Goal: Information Seeking & Learning: Learn about a topic

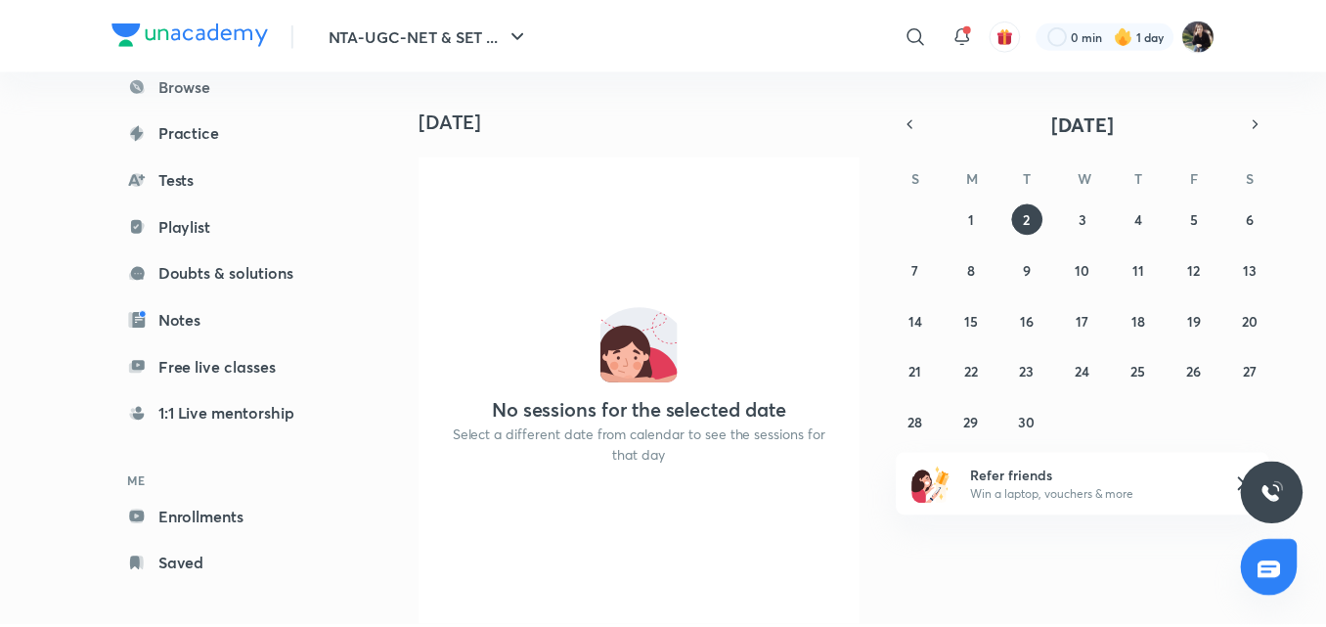
scroll to position [159, 0]
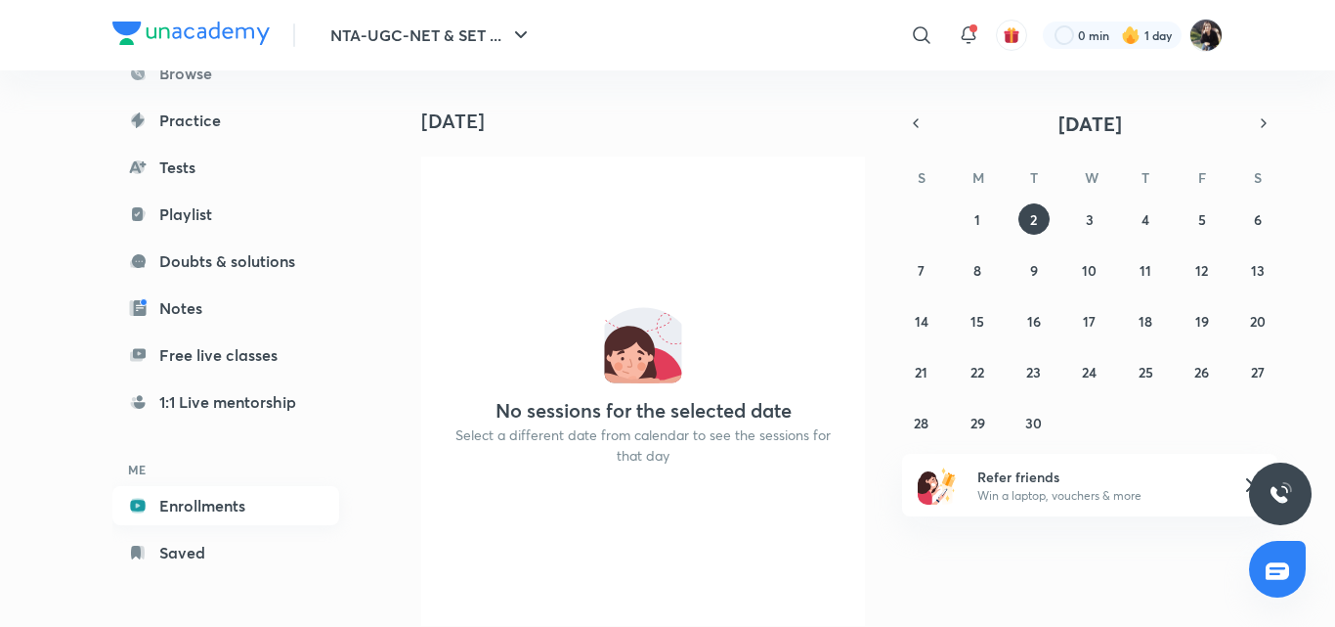
click at [231, 512] on link "Enrollments" at bounding box center [225, 505] width 227 height 39
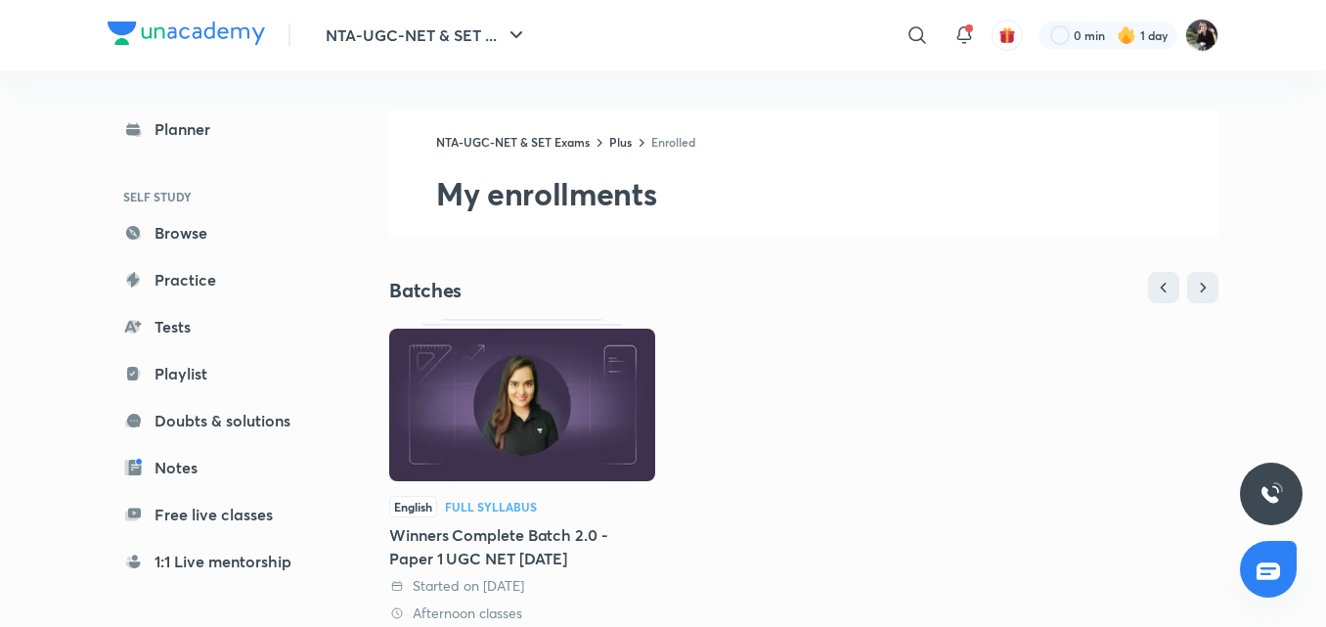
click at [777, 310] on div "Batches English Full Syllabus Winners Complete Batch 2.0 - Paper 1 UGC NET [DAT…" at bounding box center [803, 461] width 829 height 378
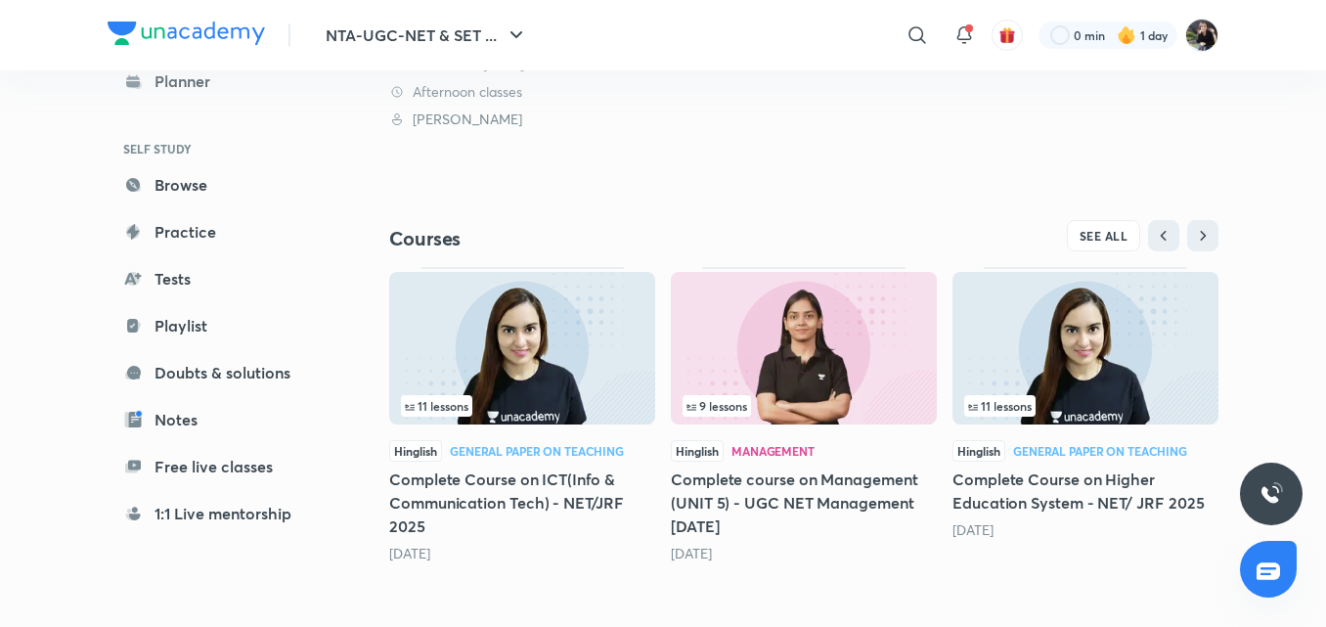
scroll to position [524, 0]
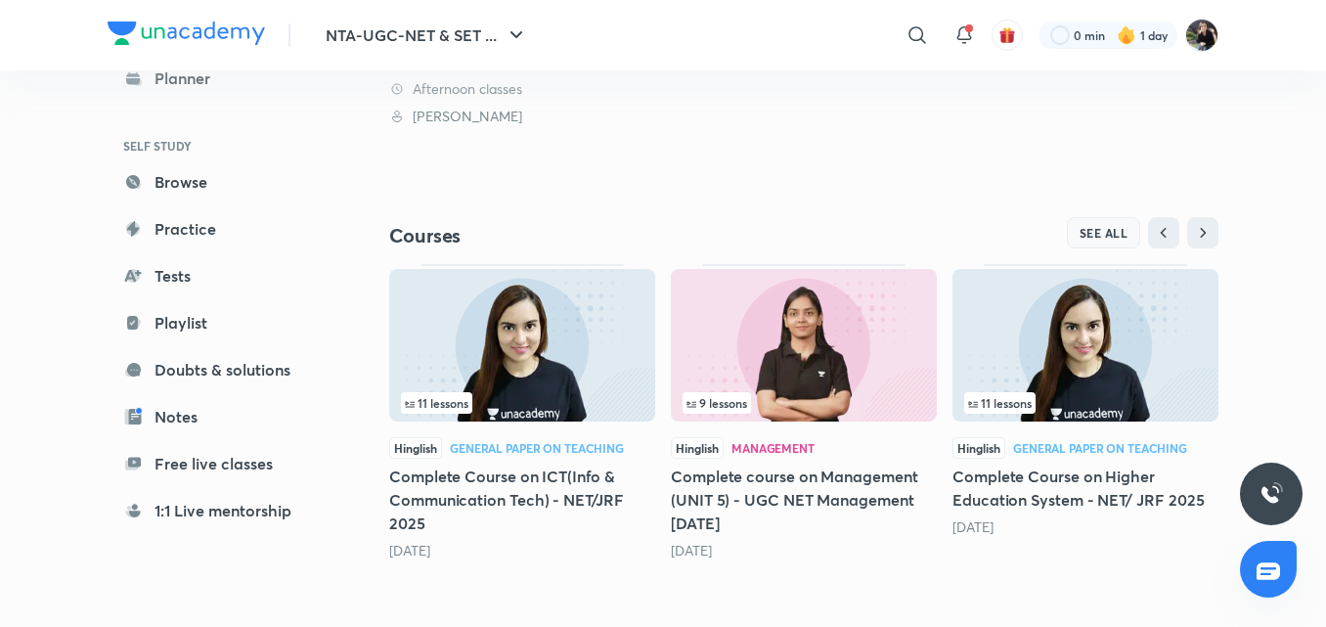
click at [1090, 229] on span "SEE ALL" at bounding box center [1103, 233] width 49 height 14
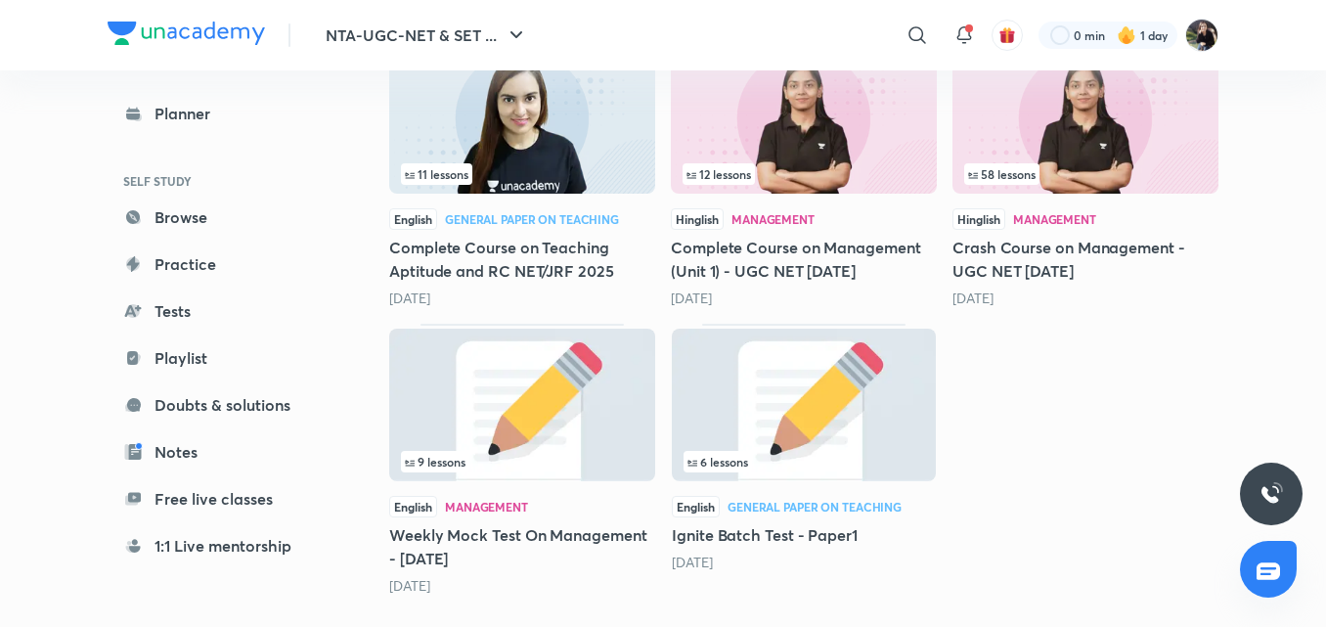
scroll to position [1565, 0]
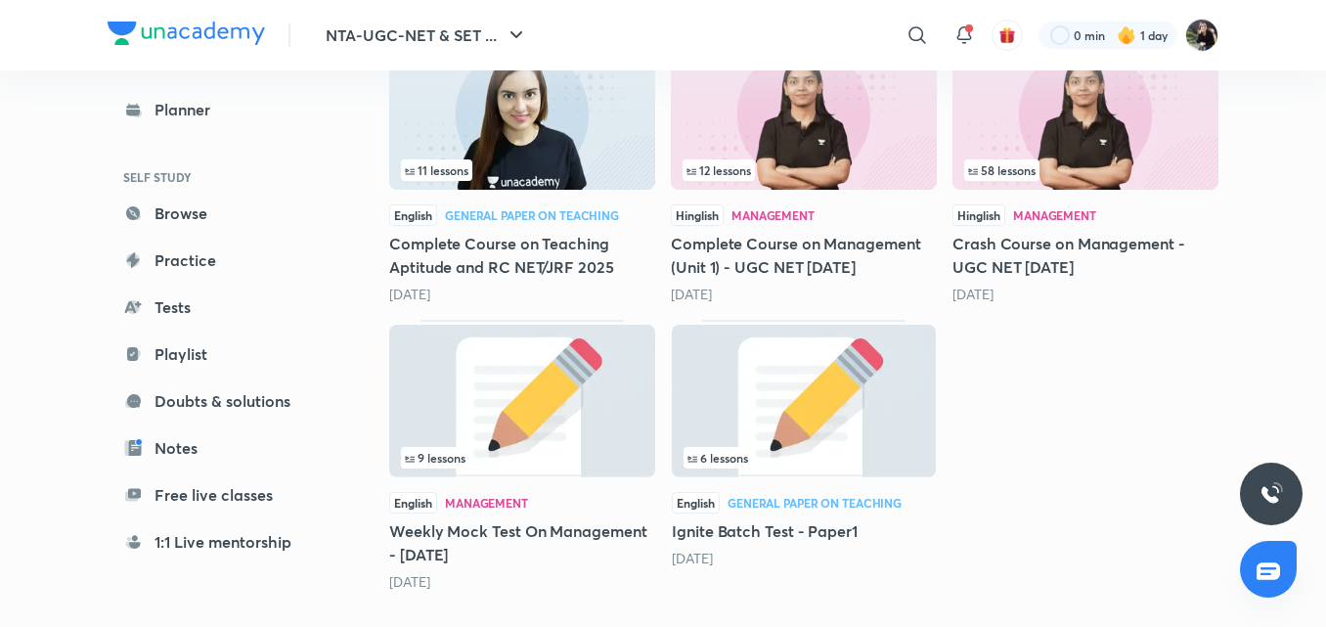
click at [580, 129] on img at bounding box center [522, 113] width 266 height 152
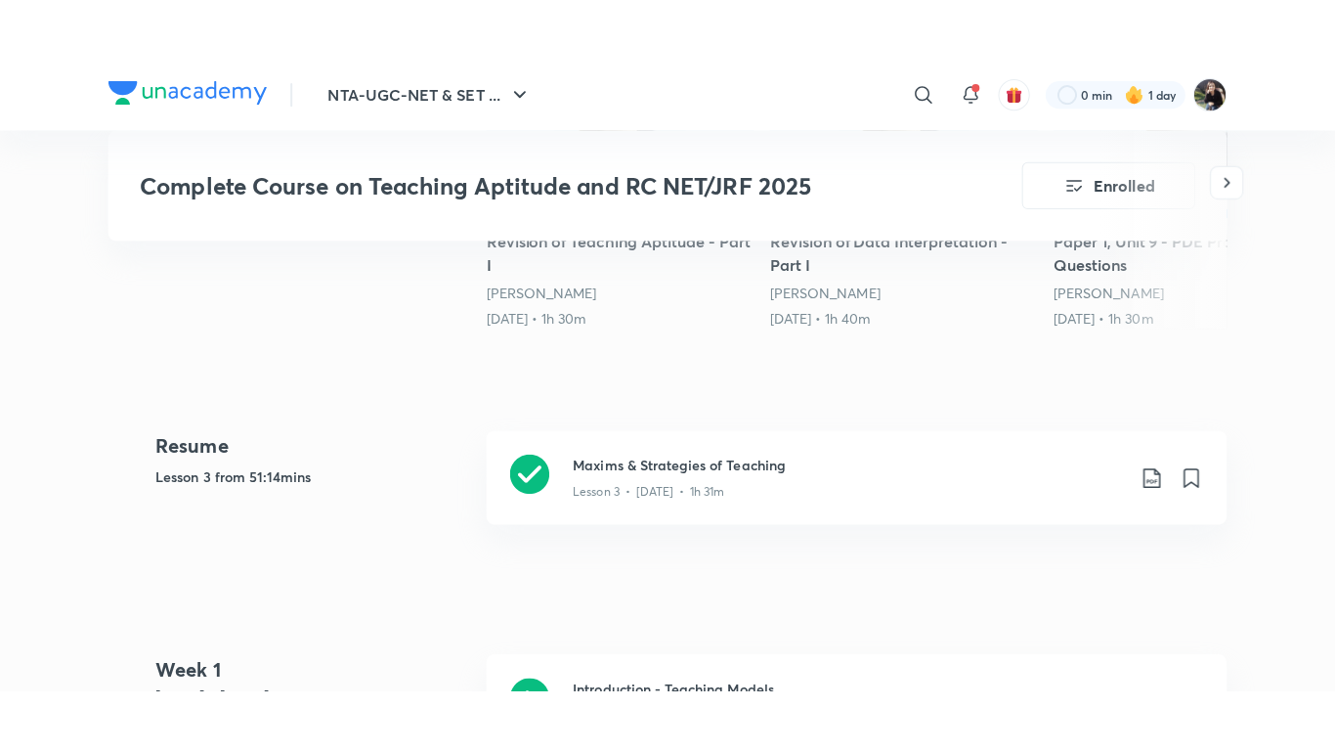
scroll to position [821, 0]
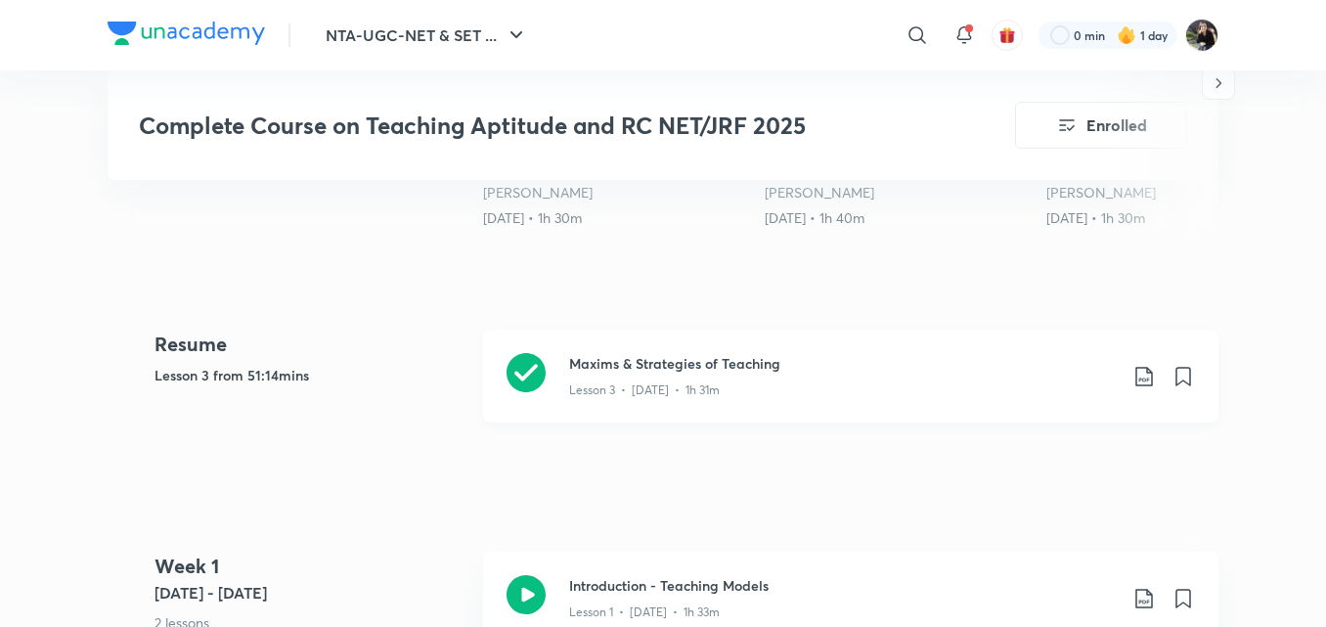
click at [526, 364] on icon at bounding box center [525, 372] width 39 height 39
